Goal: Task Accomplishment & Management: Use online tool/utility

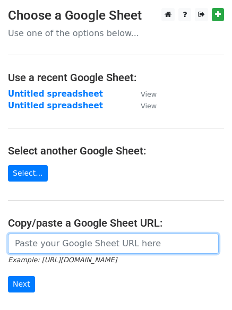
click at [41, 244] on input "url" at bounding box center [113, 244] width 211 height 20
paste input "https://docs.google.com/spreadsheets/d/1MREhF2OATXdY21HWuUYxrR1fxWWuWa3sFYowcH1…"
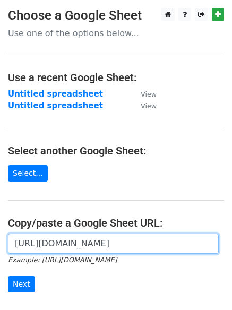
scroll to position [0, 244]
type input "https://docs.google.com/spreadsheets/d/1MREhF2OATXdY21HWuUYxrR1fxWWuWa3sFYowcH1…"
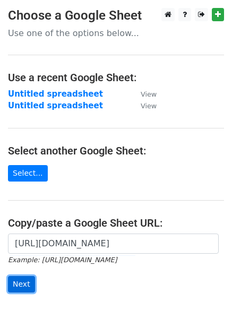
scroll to position [0, 0]
click at [22, 284] on input "Next" at bounding box center [21, 284] width 27 height 16
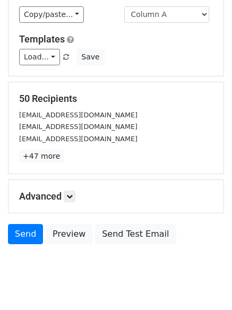
scroll to position [103, 0]
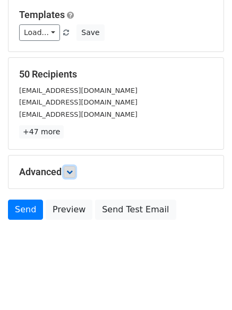
click at [71, 172] on icon at bounding box center [69, 172] width 6 height 6
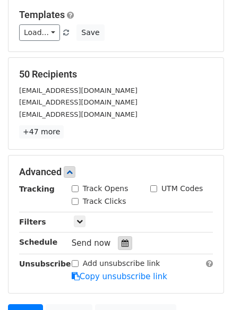
click at [125, 243] on div at bounding box center [125, 243] width 14 height 14
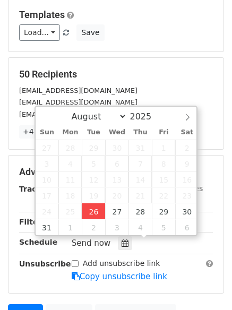
type input "[DATE] 12:00"
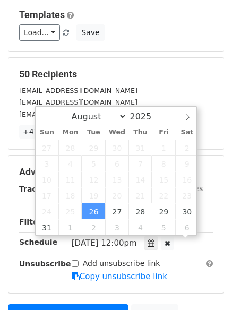
scroll to position [1, 0]
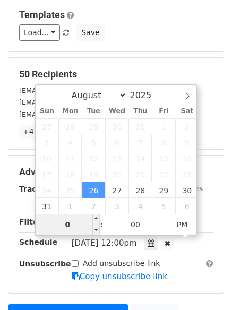
type input "01"
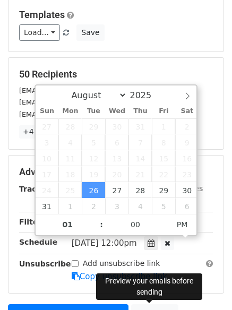
type input "[DATE] 13:00"
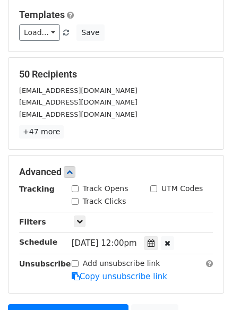
click at [167, 297] on form "Variables Copy/paste... {{Column A}} Email column Column A Templates Load... No…" at bounding box center [116, 155] width 216 height 401
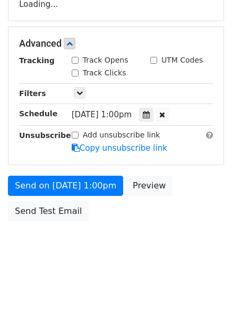
scroll to position [190, 0]
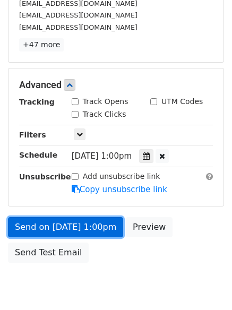
click at [45, 227] on link "Send on [DATE] 1:00pm" at bounding box center [65, 227] width 115 height 20
